Goal: Transaction & Acquisition: Purchase product/service

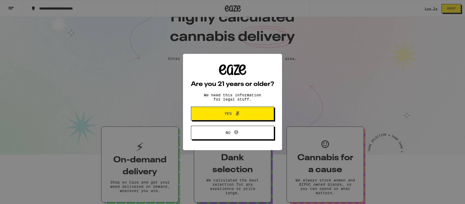
click at [242, 115] on span "Yes" at bounding box center [233, 113] width 40 height 7
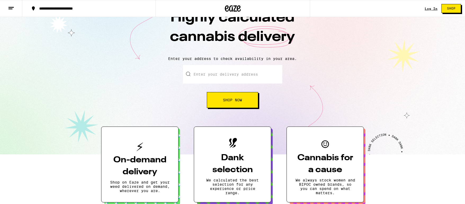
click at [227, 65] on input "Enter your delivery address" at bounding box center [232, 74] width 99 height 19
click at [223, 69] on input "Enter your delivery address" at bounding box center [232, 74] width 99 height 19
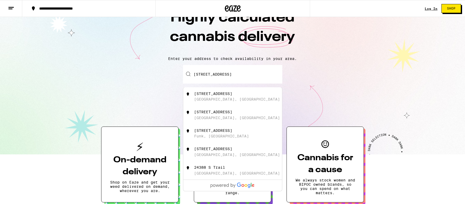
click at [210, 92] on div "[STREET_ADDRESS]" at bounding box center [241, 96] width 95 height 10
type input "[STREET_ADDRESS]"
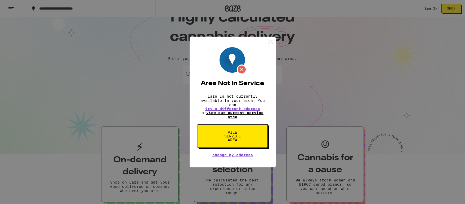
click at [234, 113] on link "view our current service area" at bounding box center [234, 115] width 57 height 8
